Goal: Information Seeking & Learning: Understand process/instructions

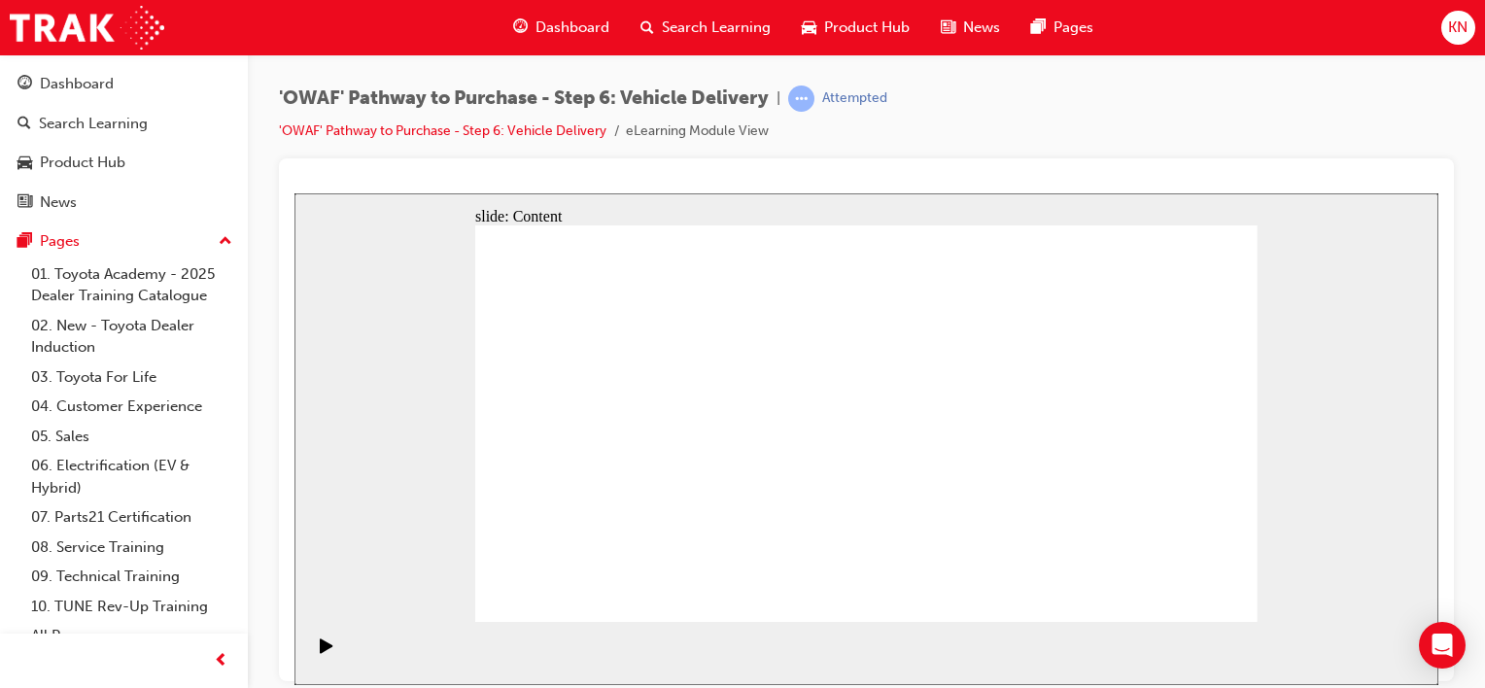
drag, startPoint x: 1053, startPoint y: 313, endPoint x: 832, endPoint y: 414, distance: 243.5
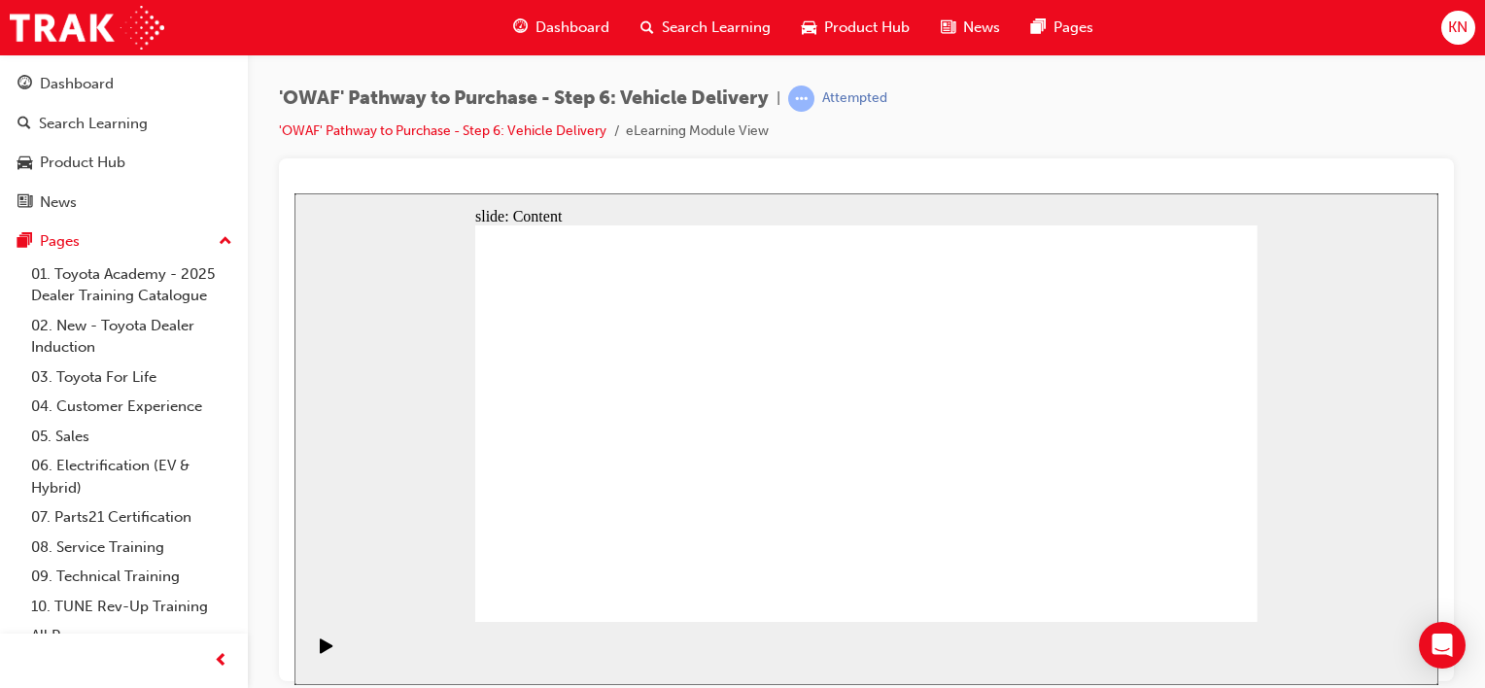
drag, startPoint x: 1018, startPoint y: 527, endPoint x: 915, endPoint y: 499, distance: 106.5
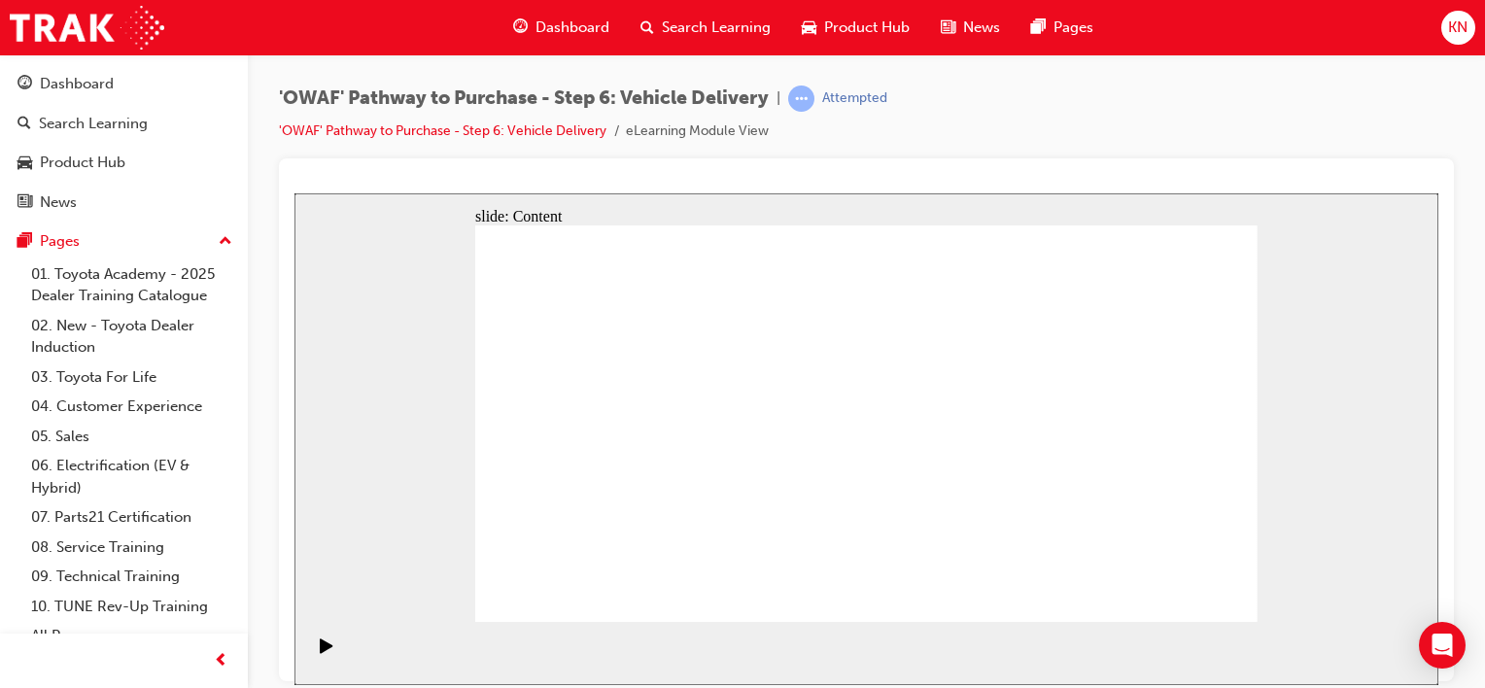
drag, startPoint x: 915, startPoint y: 499, endPoint x: 836, endPoint y: 385, distance: 139.6
drag, startPoint x: 836, startPoint y: 385, endPoint x: 859, endPoint y: 447, distance: 66.4
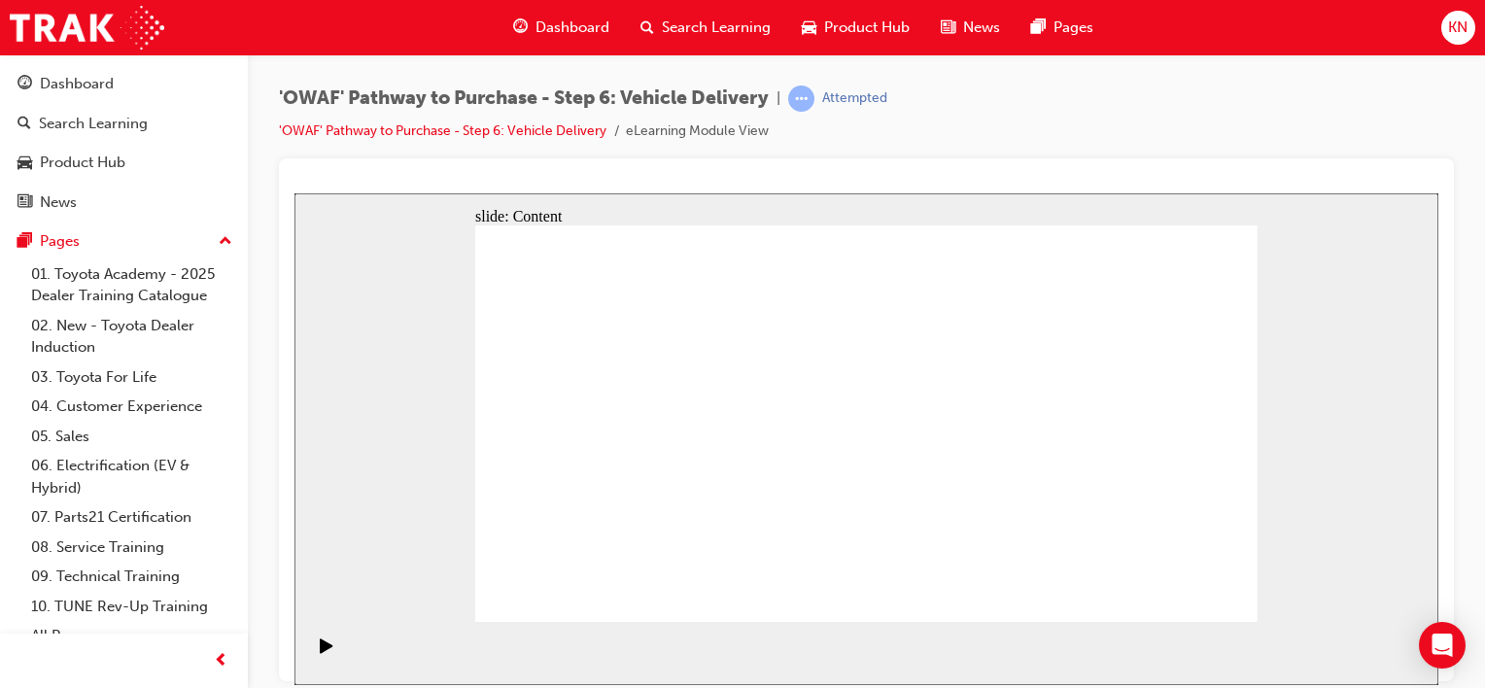
drag, startPoint x: 859, startPoint y: 447, endPoint x: 875, endPoint y: 348, distance: 100.3
drag, startPoint x: 875, startPoint y: 348, endPoint x: 965, endPoint y: 293, distance: 105.5
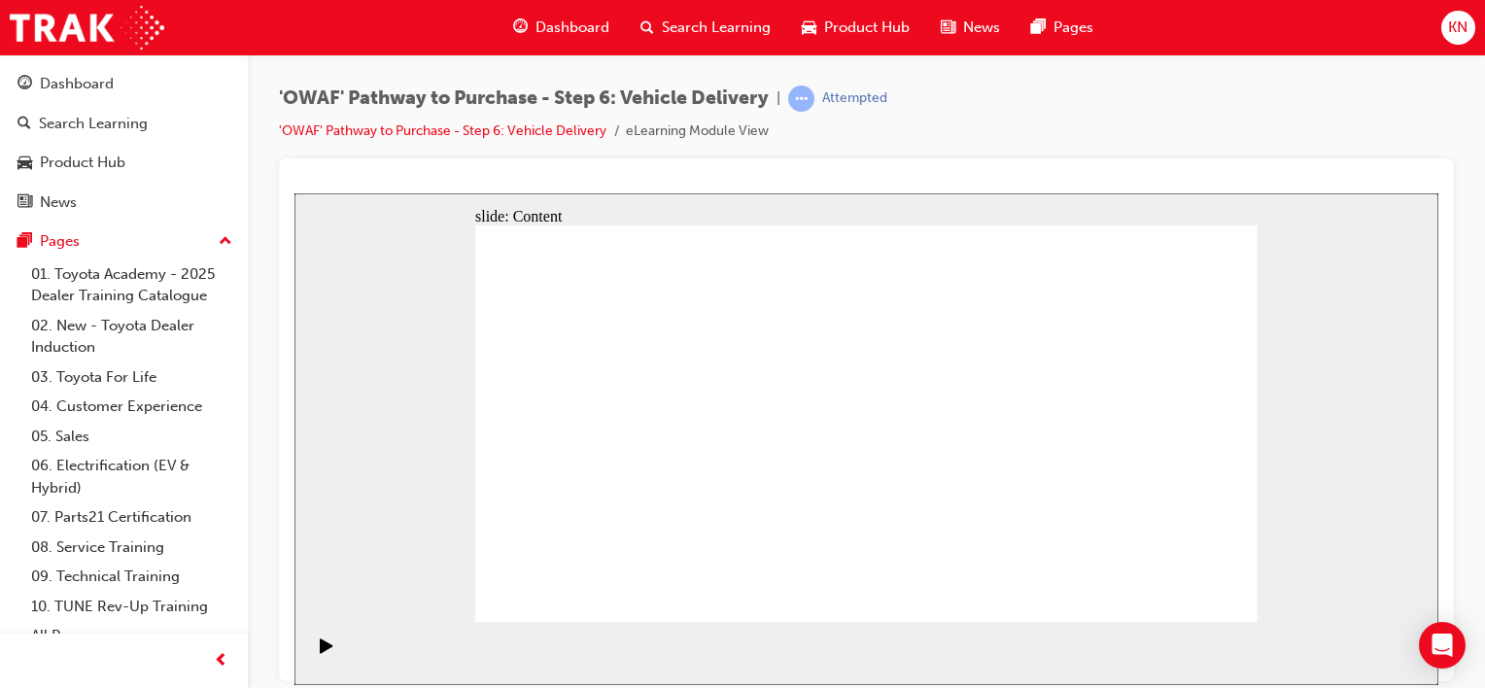
drag, startPoint x: 1064, startPoint y: 337, endPoint x: 1102, endPoint y: 433, distance: 103.4
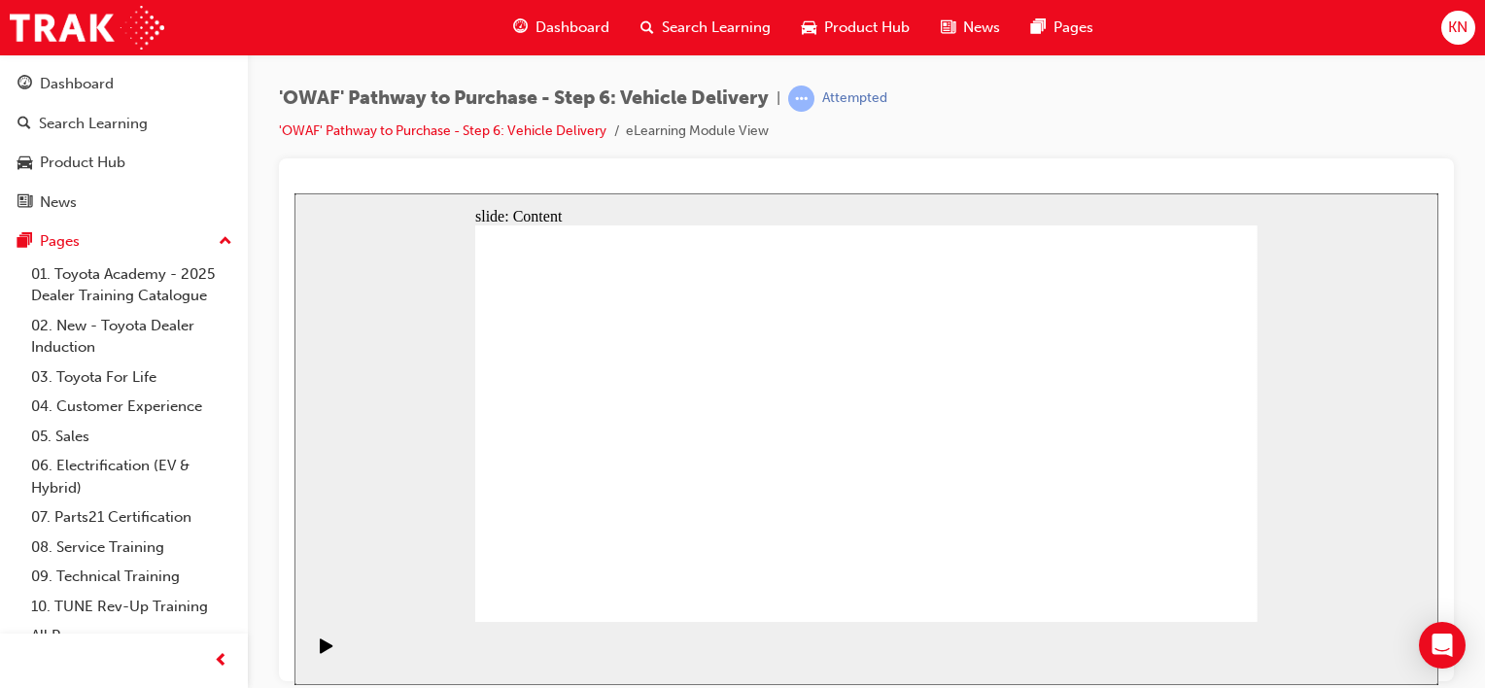
drag, startPoint x: 1038, startPoint y: 537, endPoint x: 924, endPoint y: 527, distance: 114.2
drag, startPoint x: 924, startPoint y: 527, endPoint x: 862, endPoint y: 448, distance: 100.3
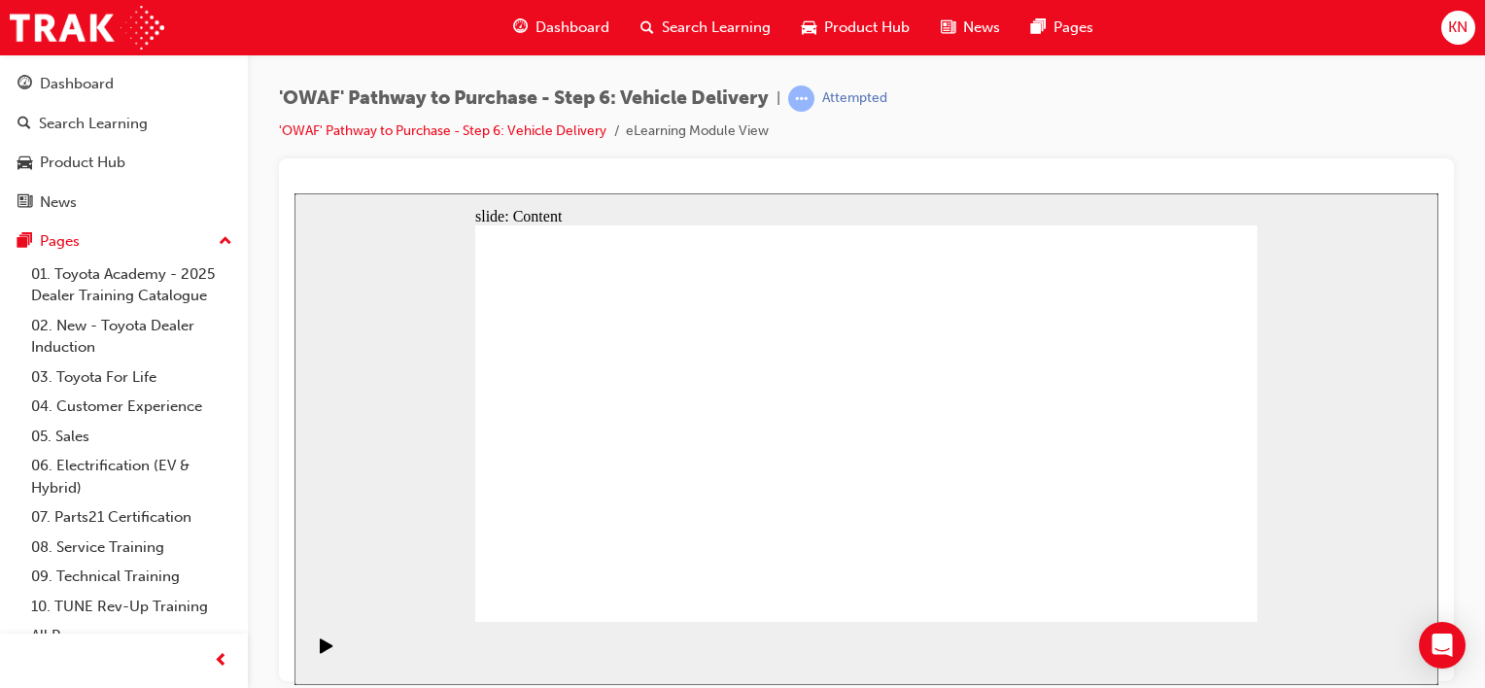
drag, startPoint x: 1081, startPoint y: 303, endPoint x: 1080, endPoint y: 401, distance: 98.1
drag, startPoint x: 1080, startPoint y: 401, endPoint x: 1047, endPoint y: 484, distance: 89.0
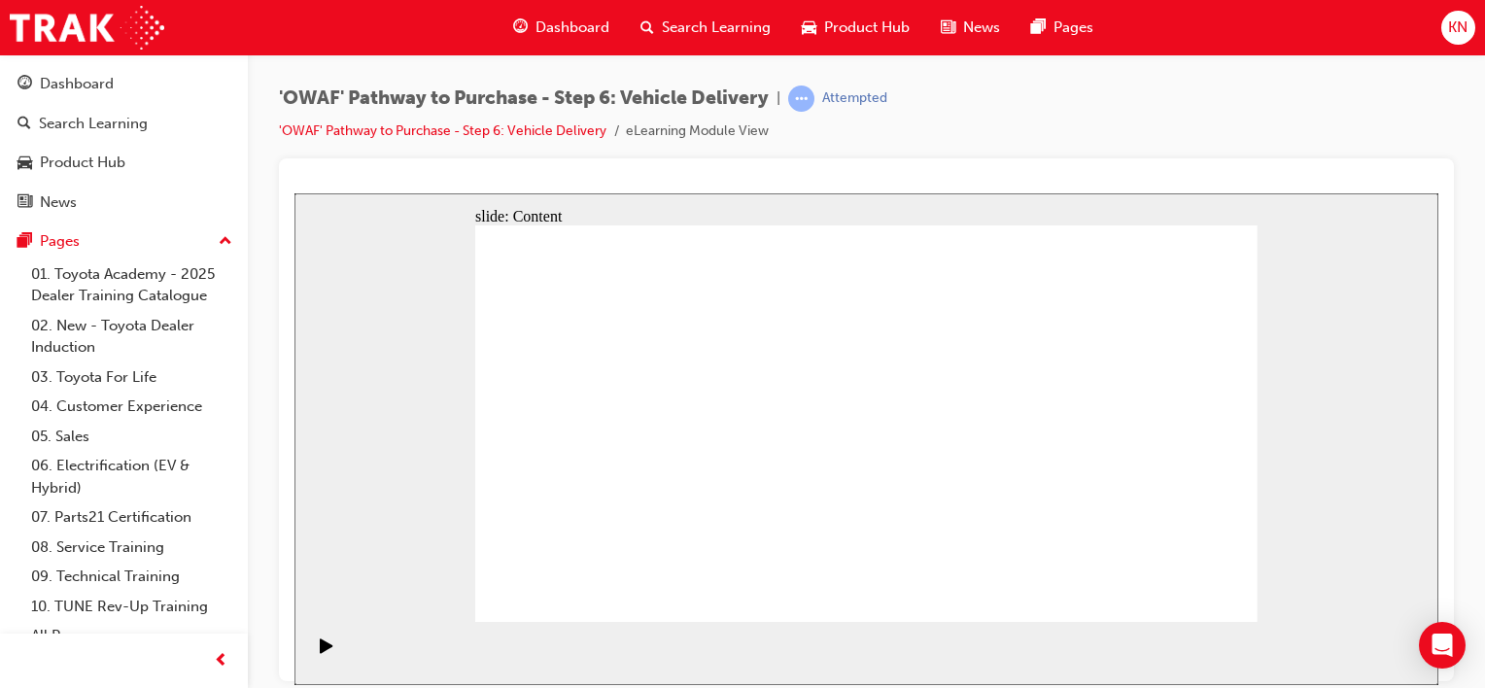
drag, startPoint x: 938, startPoint y: 500, endPoint x: 852, endPoint y: 444, distance: 102.4
